Goal: Browse casually: Explore the website without a specific task or goal

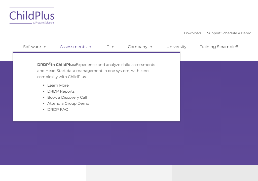
type input ""
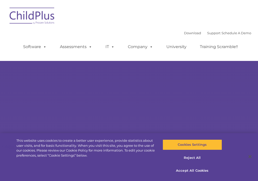
select select "MEDIUM"
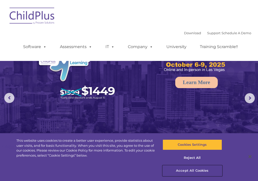
click at [188, 170] on button "Accept All Cookies" at bounding box center [191, 170] width 59 height 11
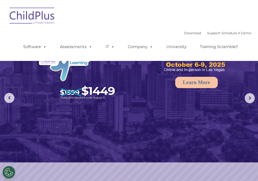
click at [42, 18] on img at bounding box center [32, 16] width 50 height 25
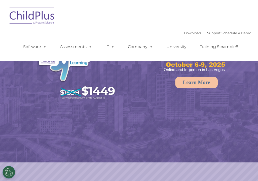
select select "MEDIUM"
